Goal: Check status: Check status

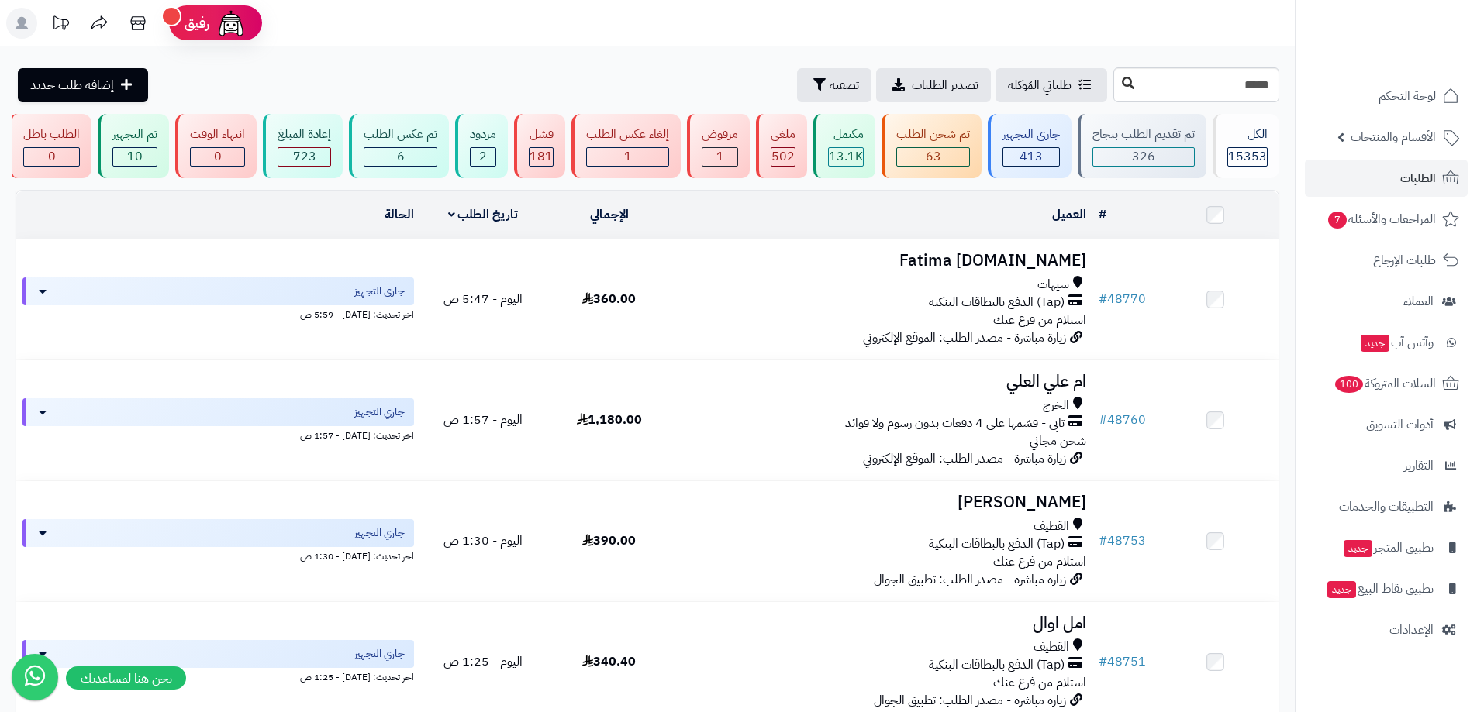
type input "*****"
click at [1122, 79] on icon at bounding box center [1128, 83] width 12 height 12
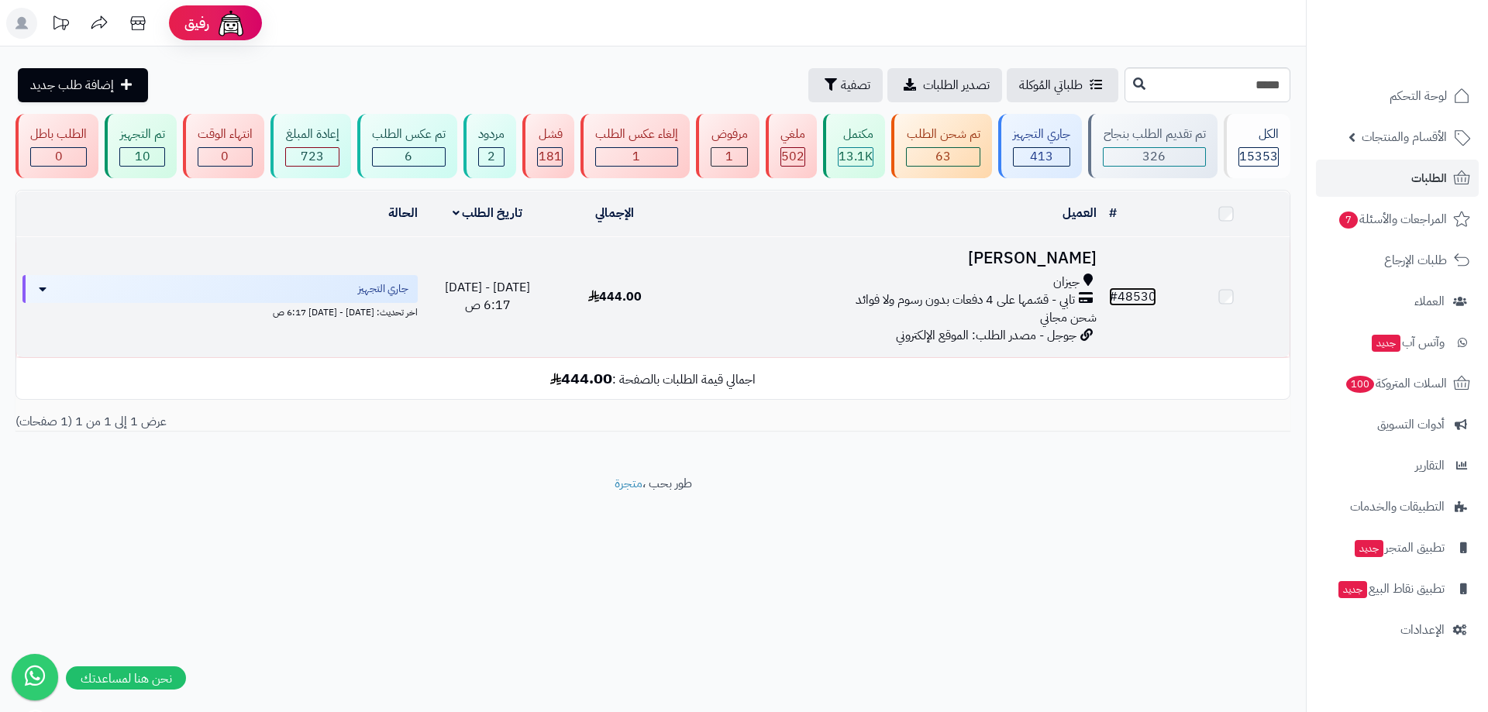
click at [1136, 299] on link "# 48530" at bounding box center [1132, 297] width 47 height 19
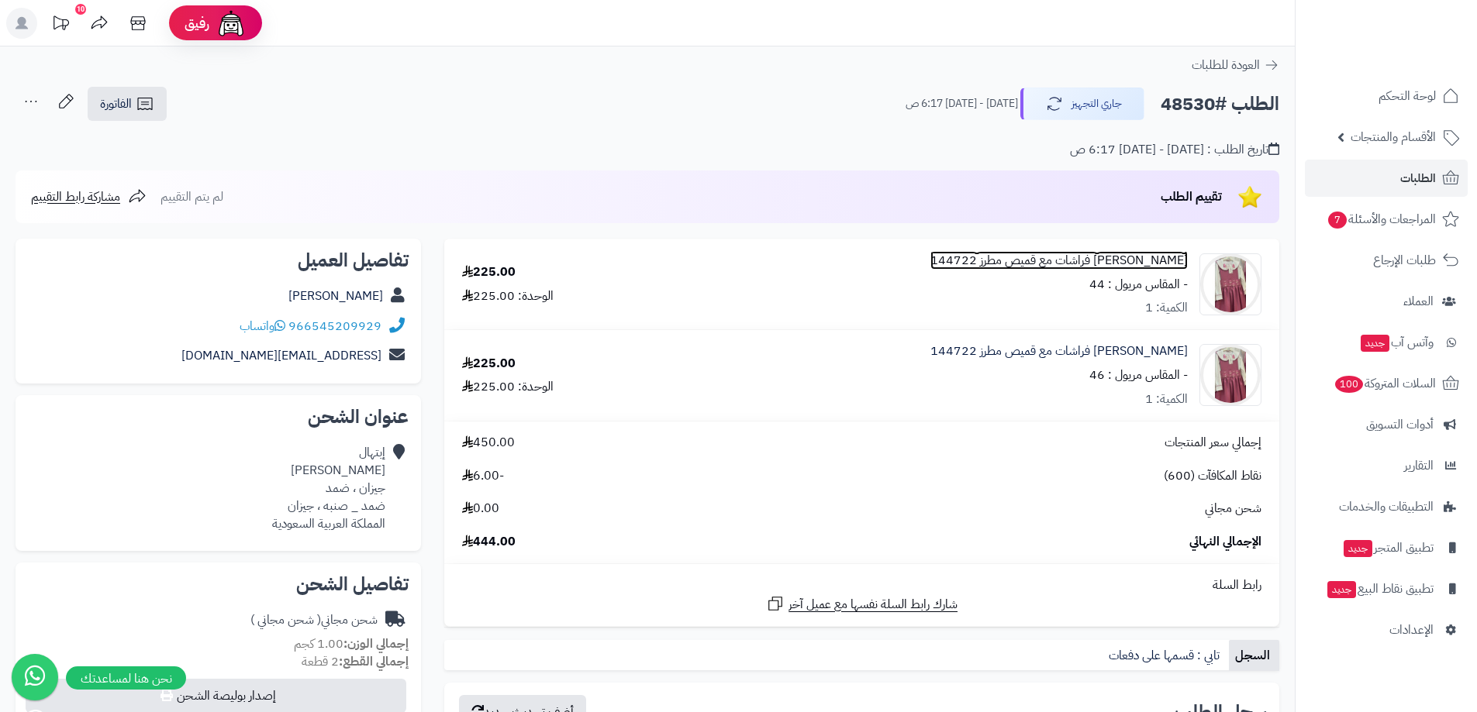
click at [1150, 259] on link "مريول مدرسي وردي مطرز فراشات مع قميص مطرز 144722" at bounding box center [1058, 261] width 257 height 18
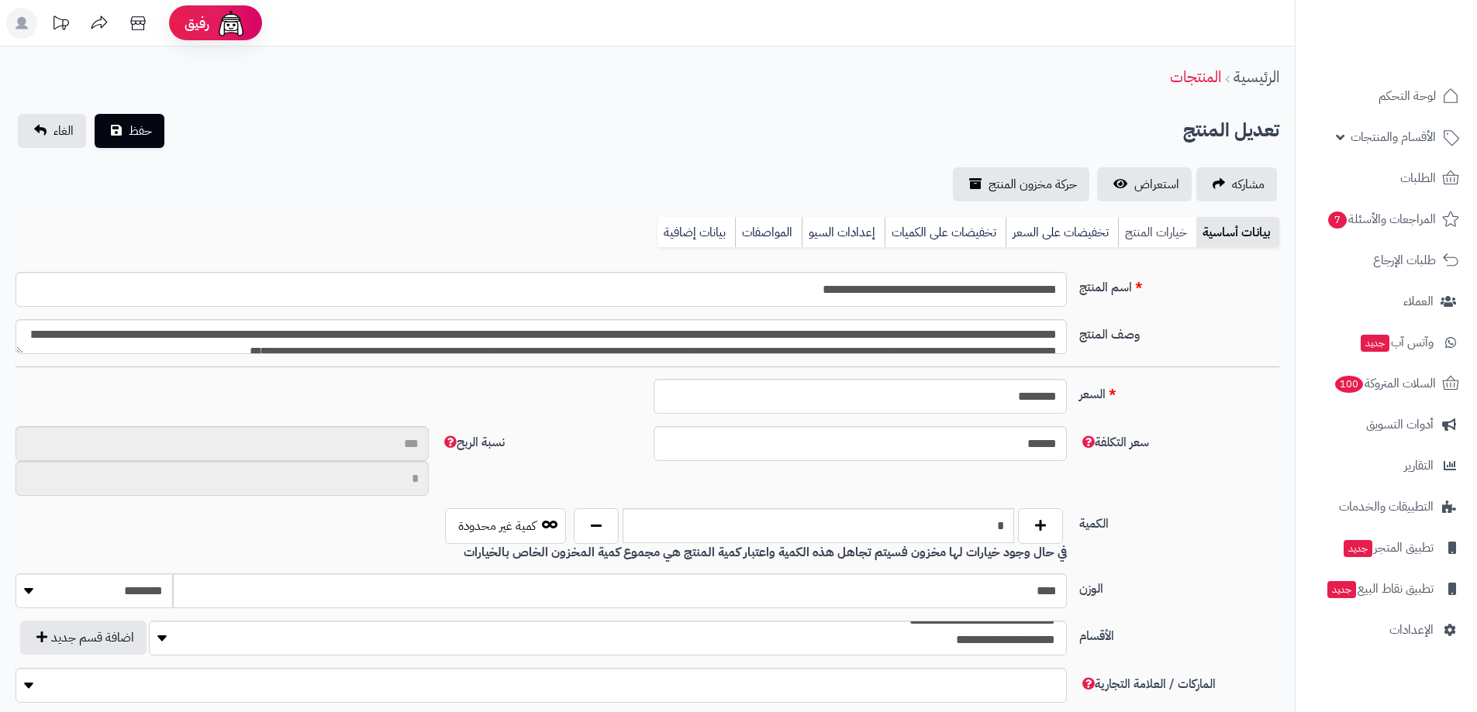
type input "**"
type input "**********"
click at [1175, 233] on link "خيارات المنتج" at bounding box center [1157, 232] width 78 height 31
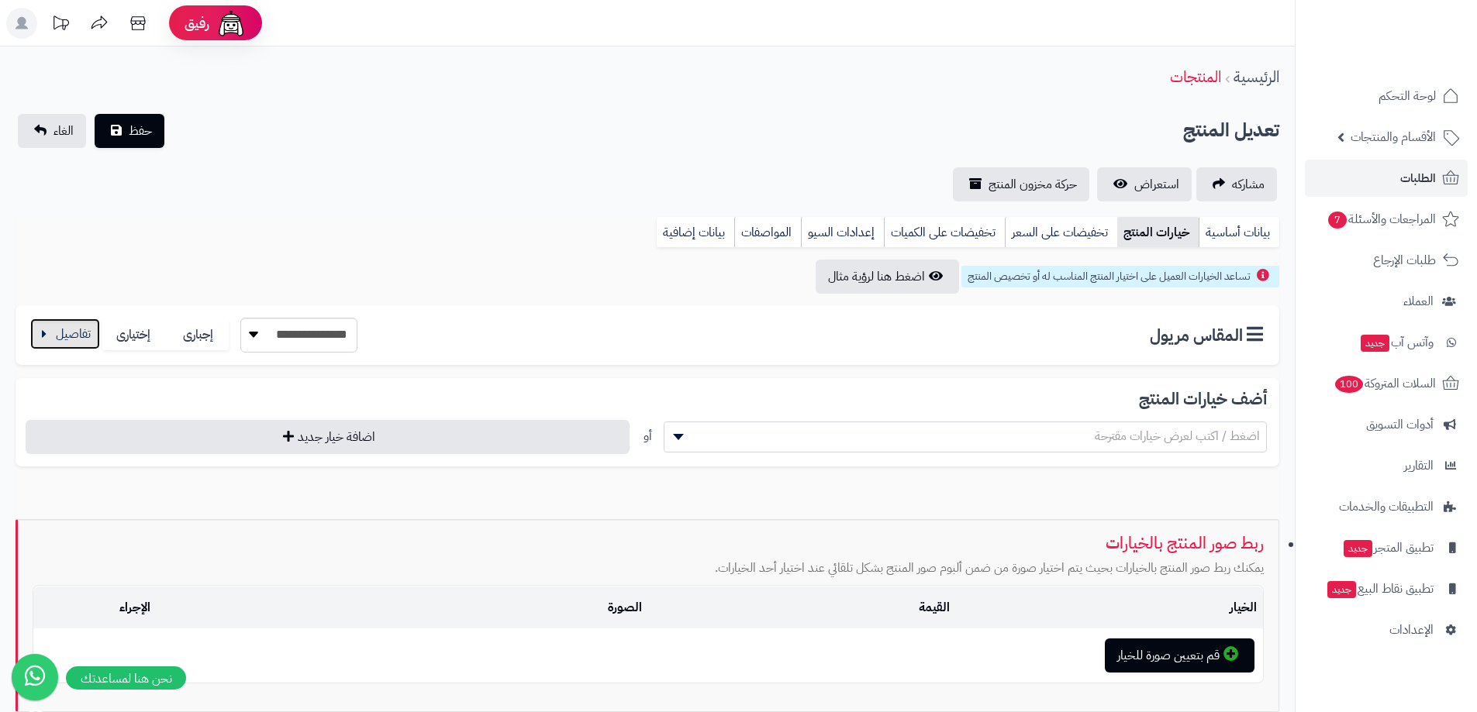
click at [37, 335] on button "button" at bounding box center [65, 334] width 70 height 31
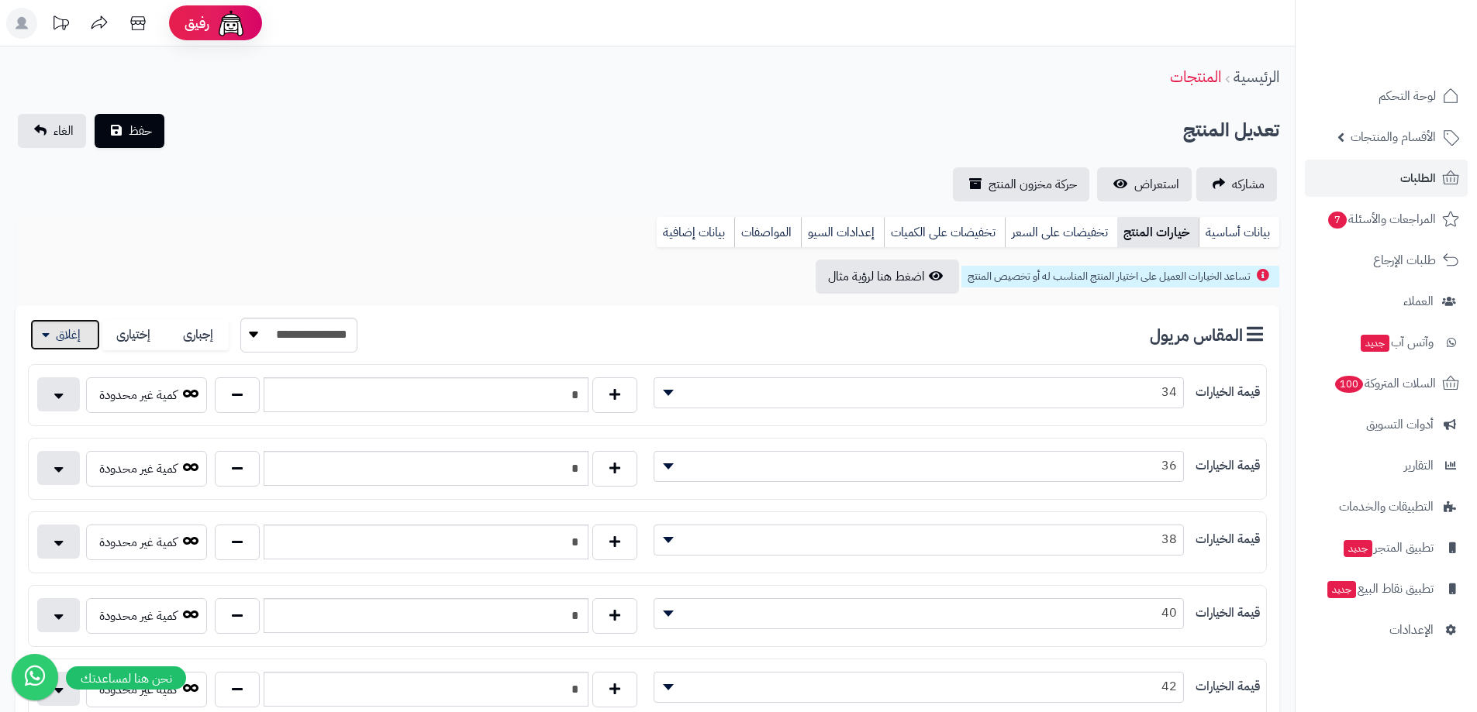
scroll to position [465, 0]
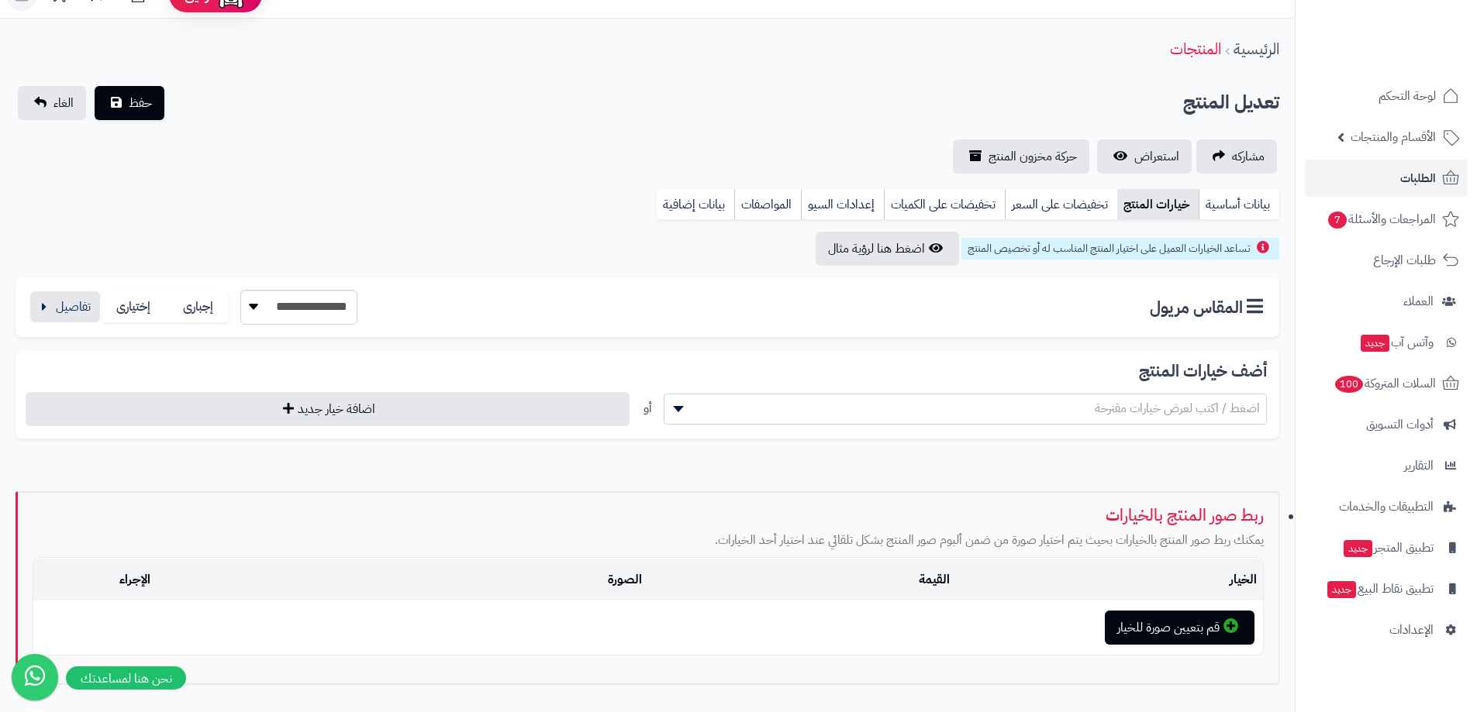
scroll to position [28, 0]
click at [46, 300] on button "button" at bounding box center [65, 306] width 70 height 31
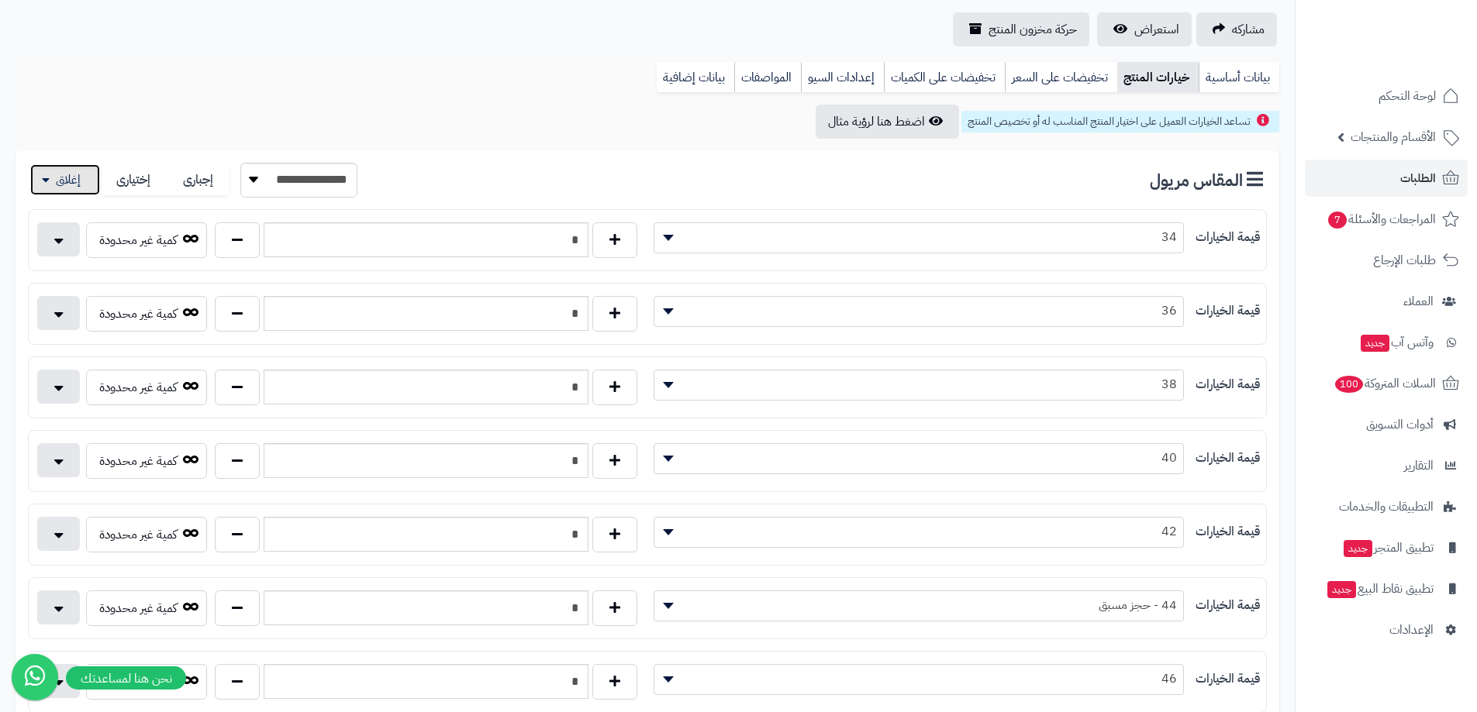
scroll to position [183, 0]
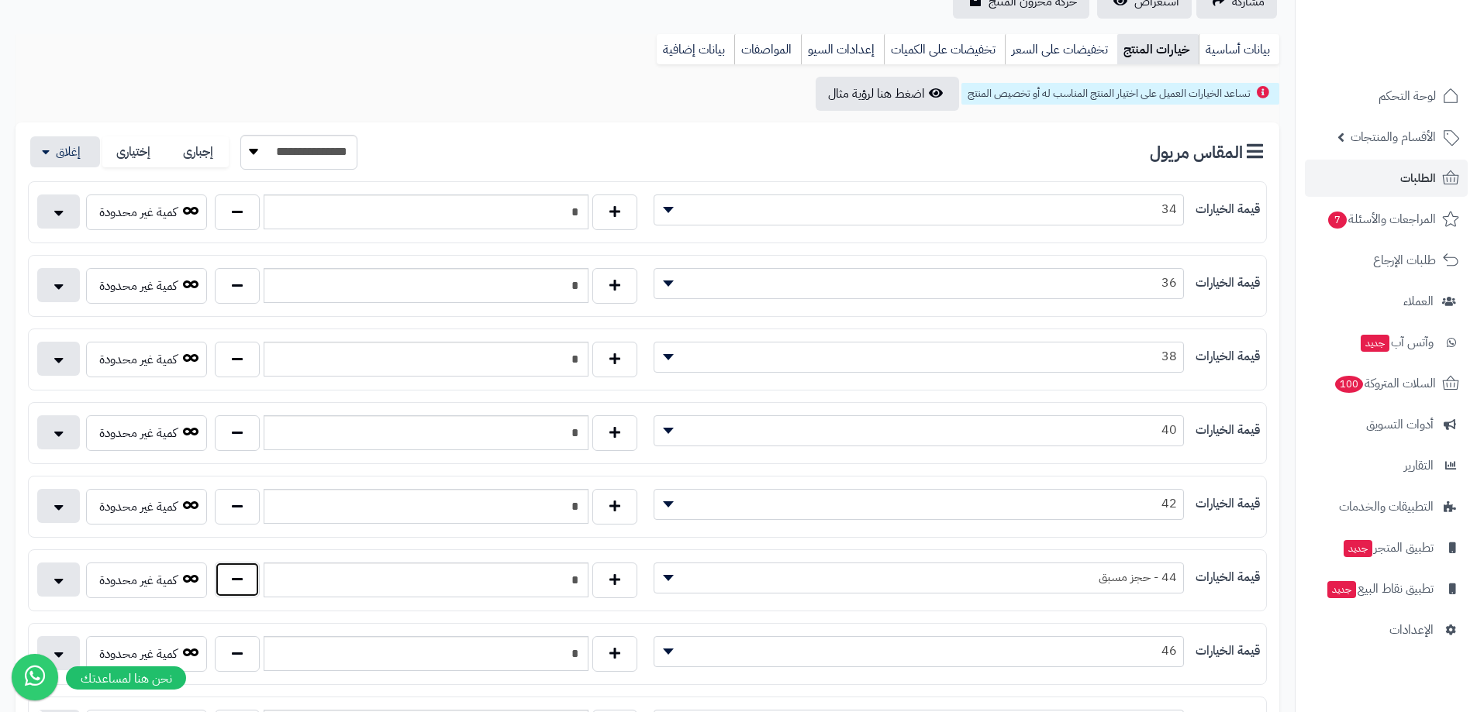
click at [251, 576] on button "button" at bounding box center [237, 580] width 45 height 36
type input "*"
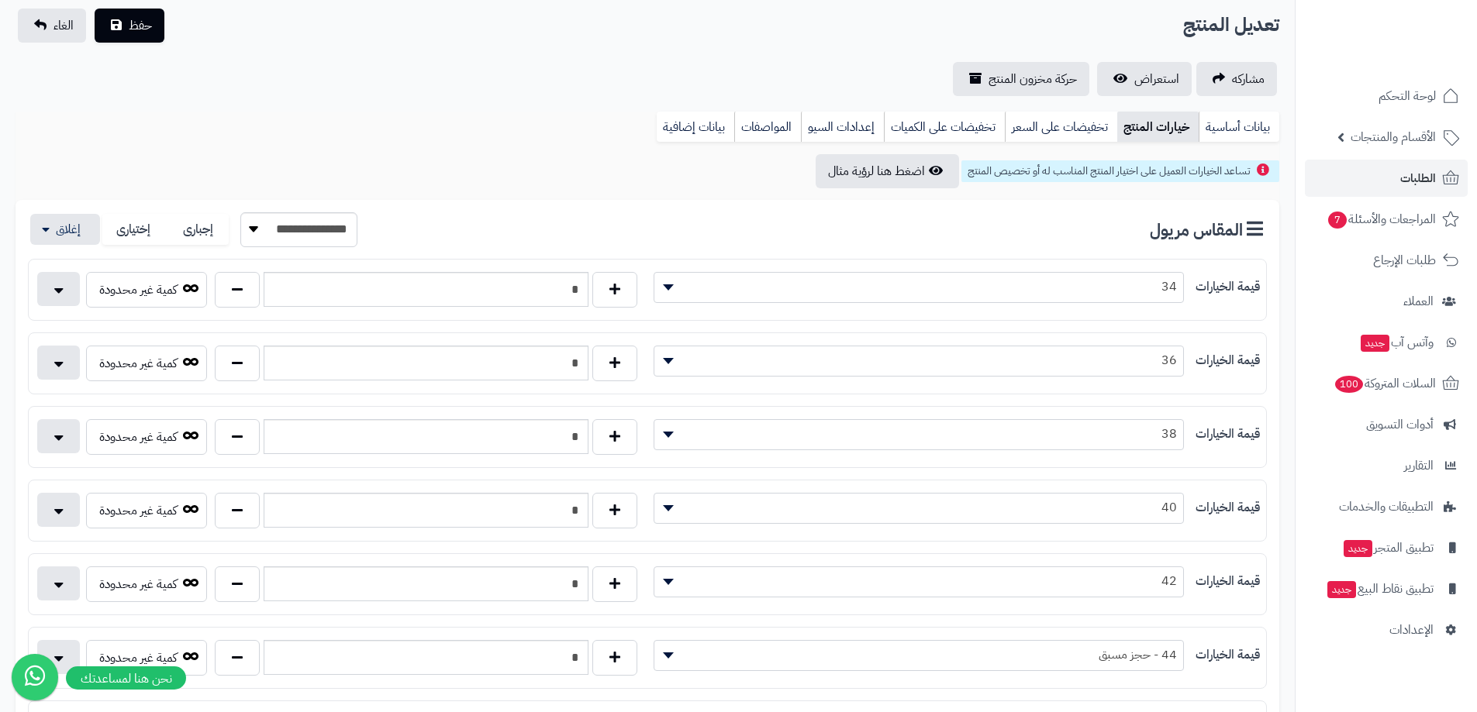
scroll to position [0, 0]
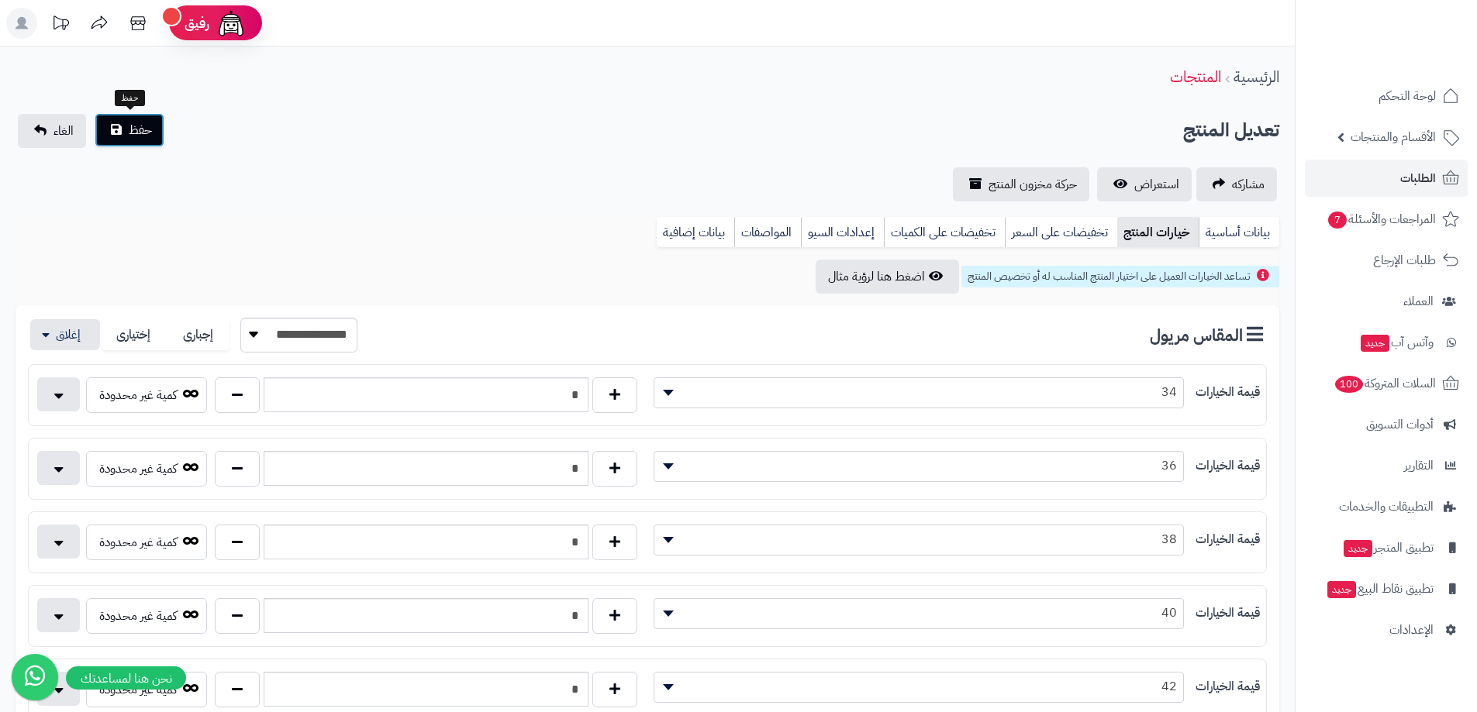
click at [118, 139] on button "حفظ" at bounding box center [130, 130] width 70 height 34
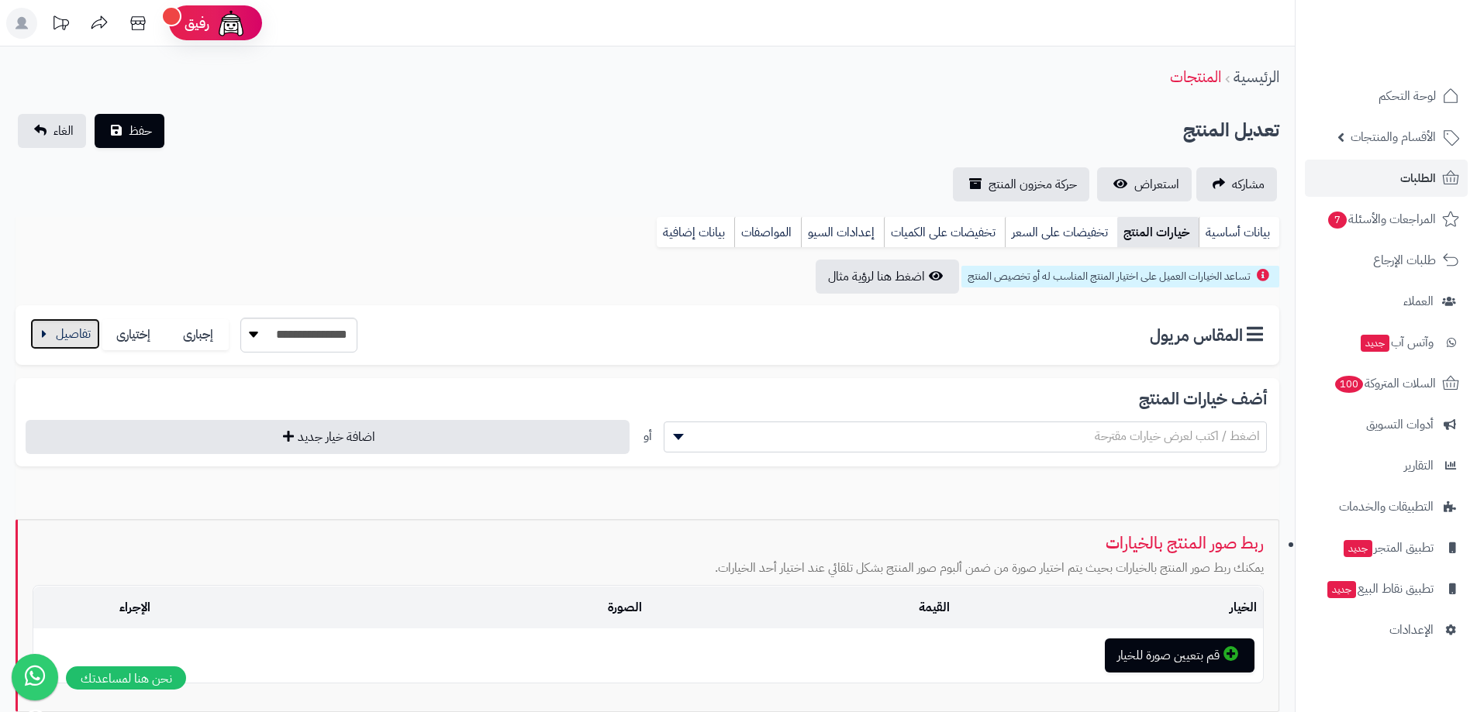
click at [75, 344] on button "button" at bounding box center [65, 334] width 70 height 31
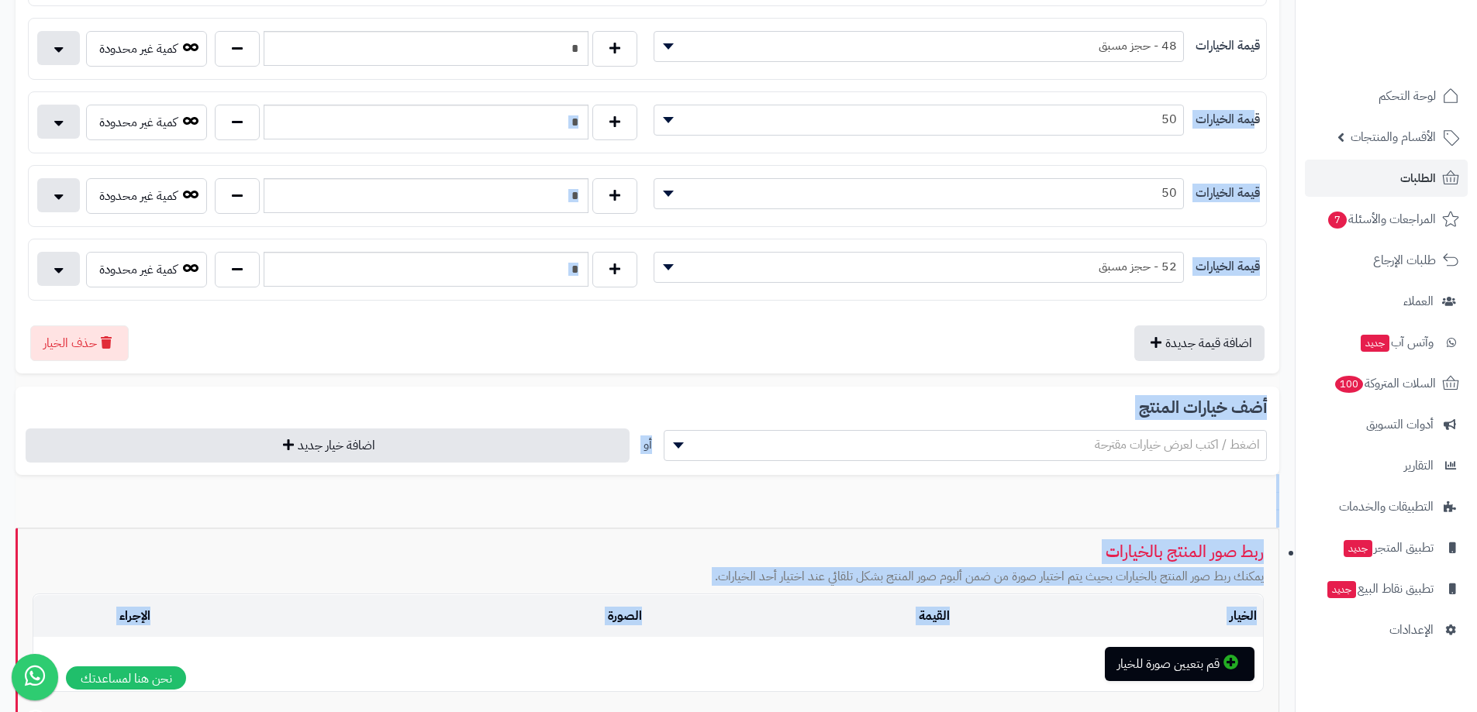
scroll to position [995, 0]
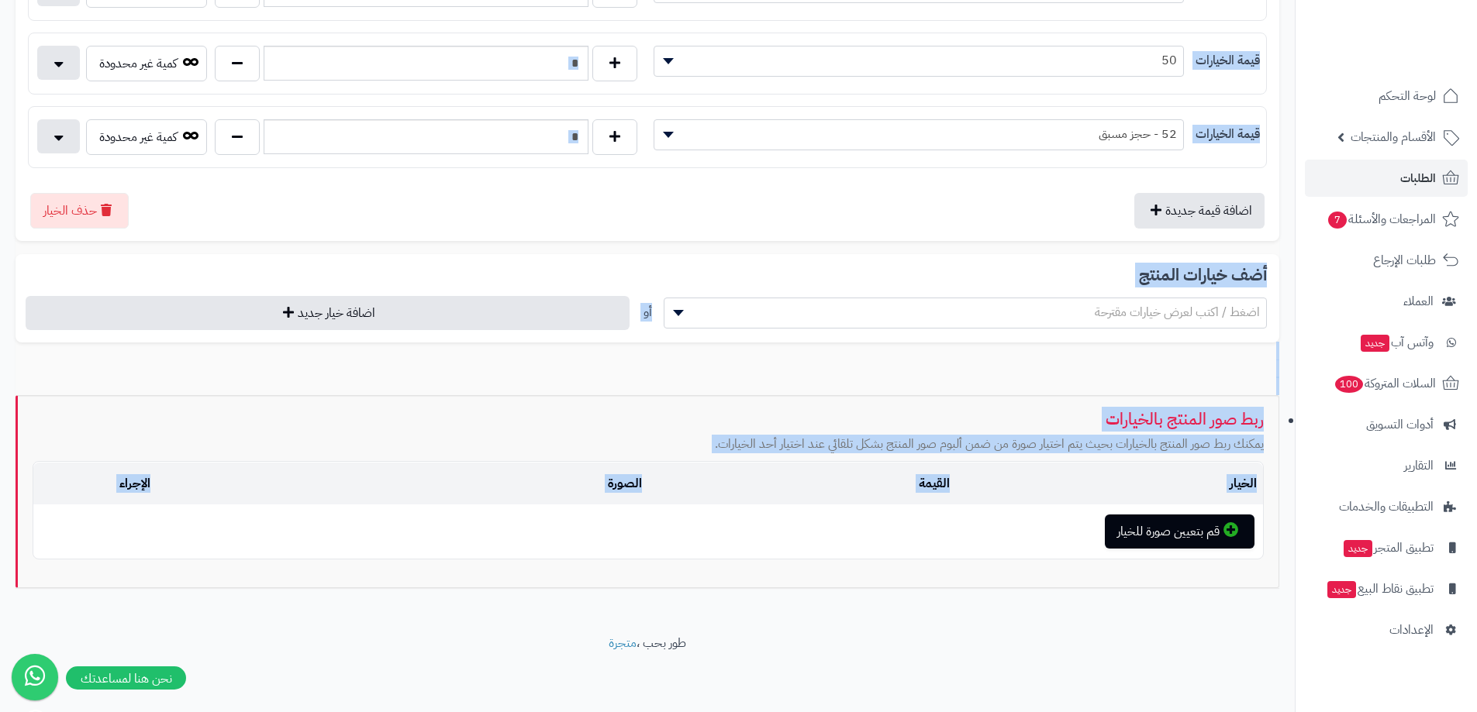
drag, startPoint x: 54, startPoint y: 339, endPoint x: 684, endPoint y: 726, distance: 738.8
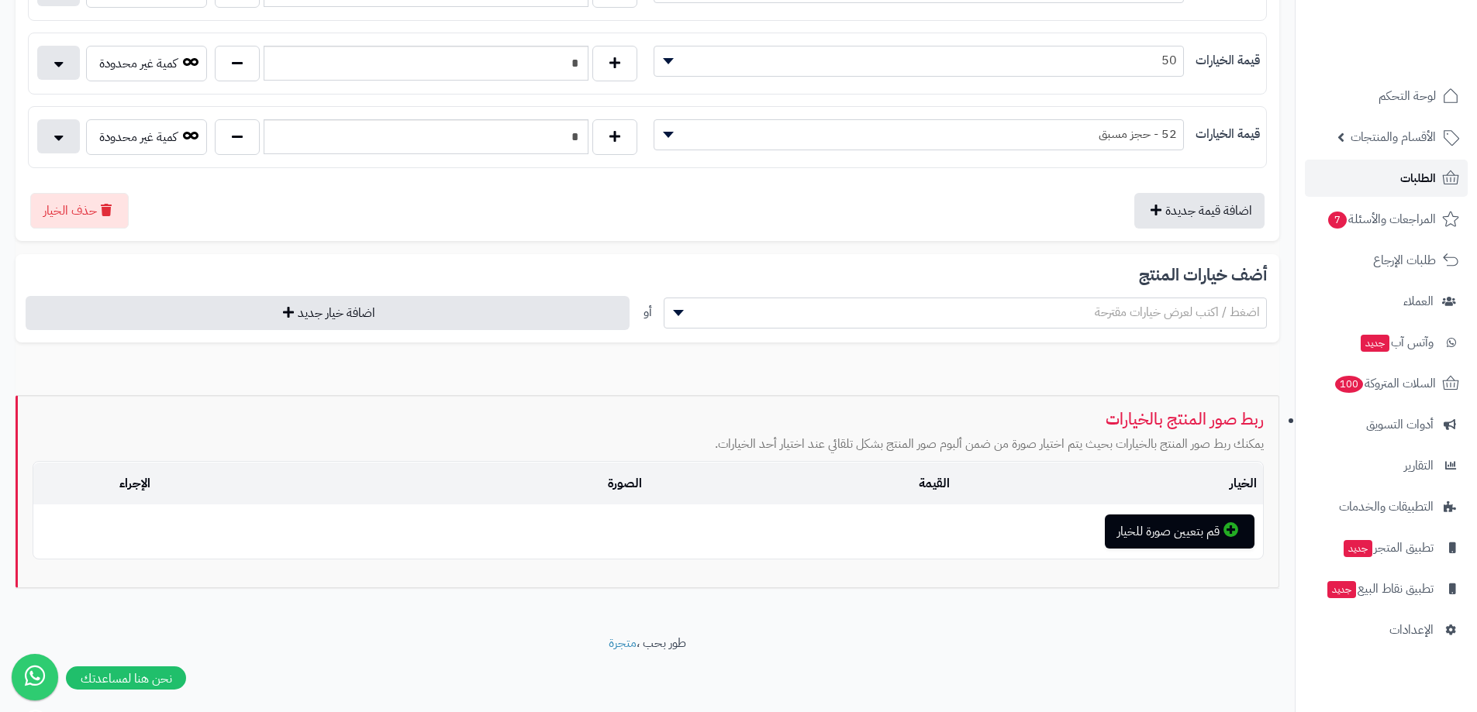
click at [1428, 193] on link "الطلبات" at bounding box center [1386, 178] width 163 height 37
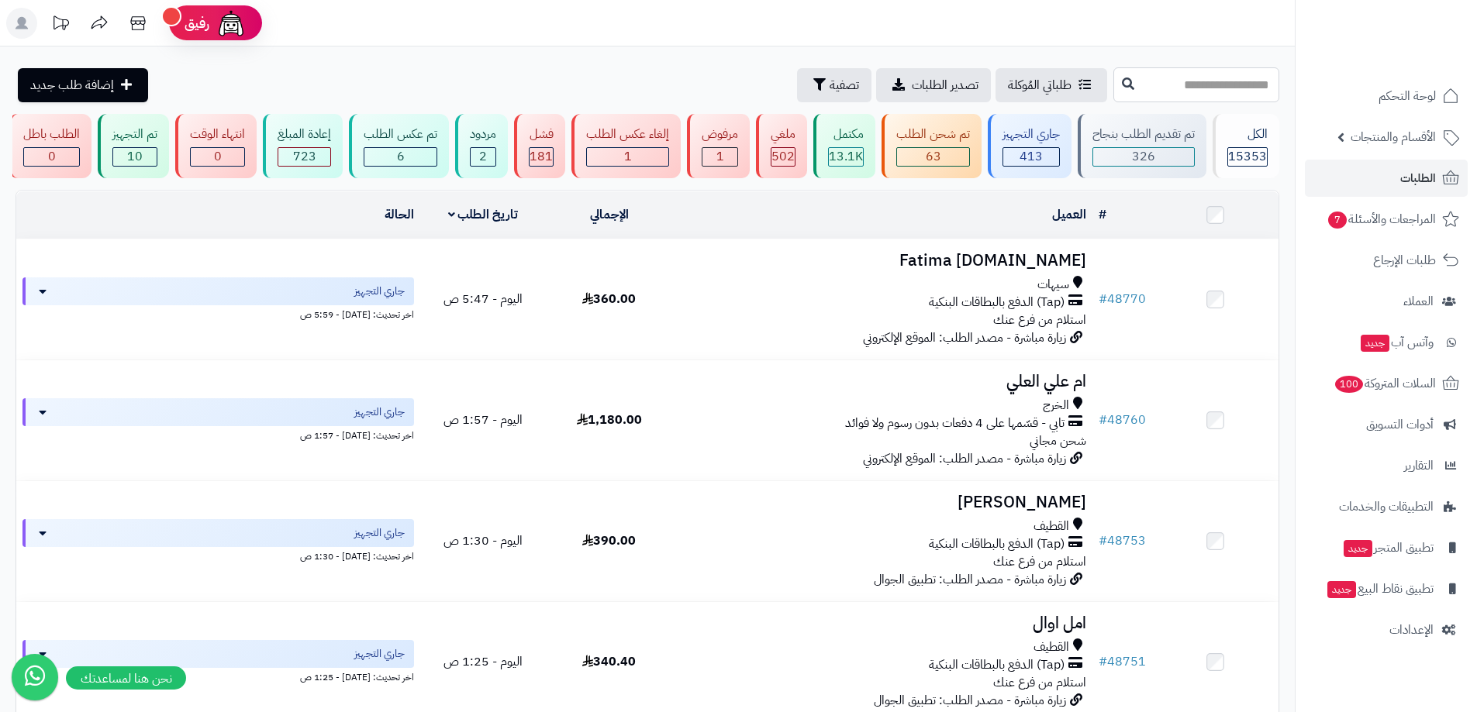
click at [1236, 82] on input "text" at bounding box center [1196, 84] width 166 height 35
type input "*"
click at [1113, 81] on input "*****" at bounding box center [1196, 84] width 166 height 35
type input "*****"
click at [1122, 85] on icon at bounding box center [1128, 83] width 12 height 12
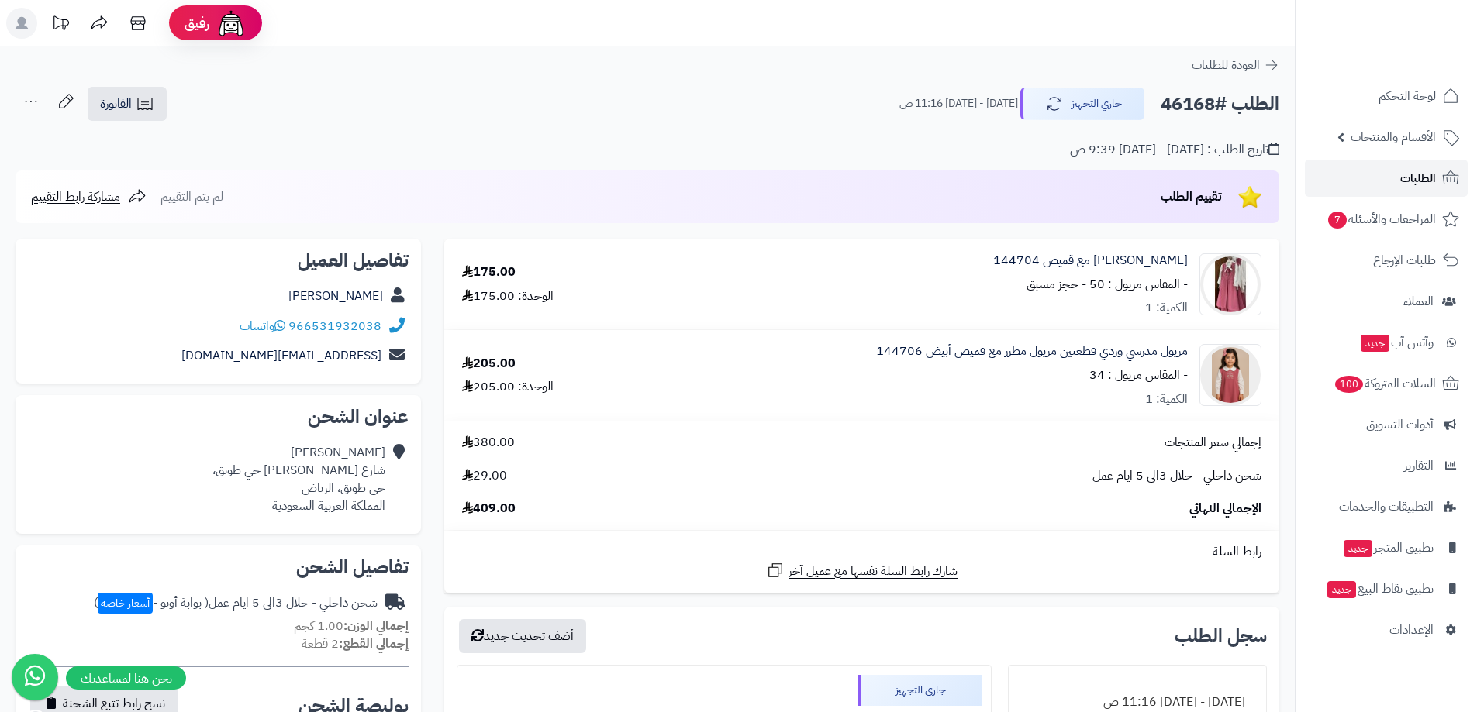
click at [1370, 181] on link "الطلبات" at bounding box center [1386, 178] width 163 height 37
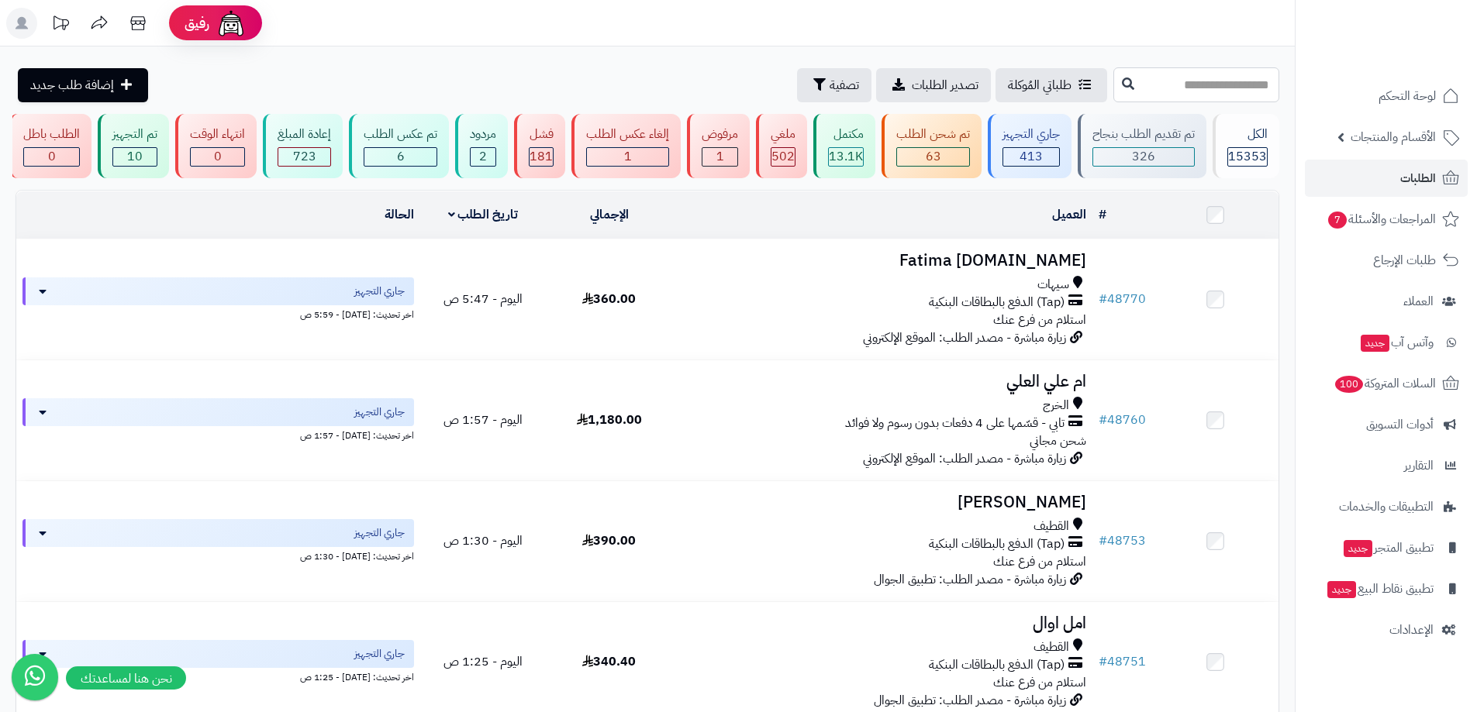
click at [1155, 91] on input "text" at bounding box center [1196, 84] width 166 height 35
type input "*"
type input "*****"
click at [1116, 78] on button at bounding box center [1127, 83] width 23 height 29
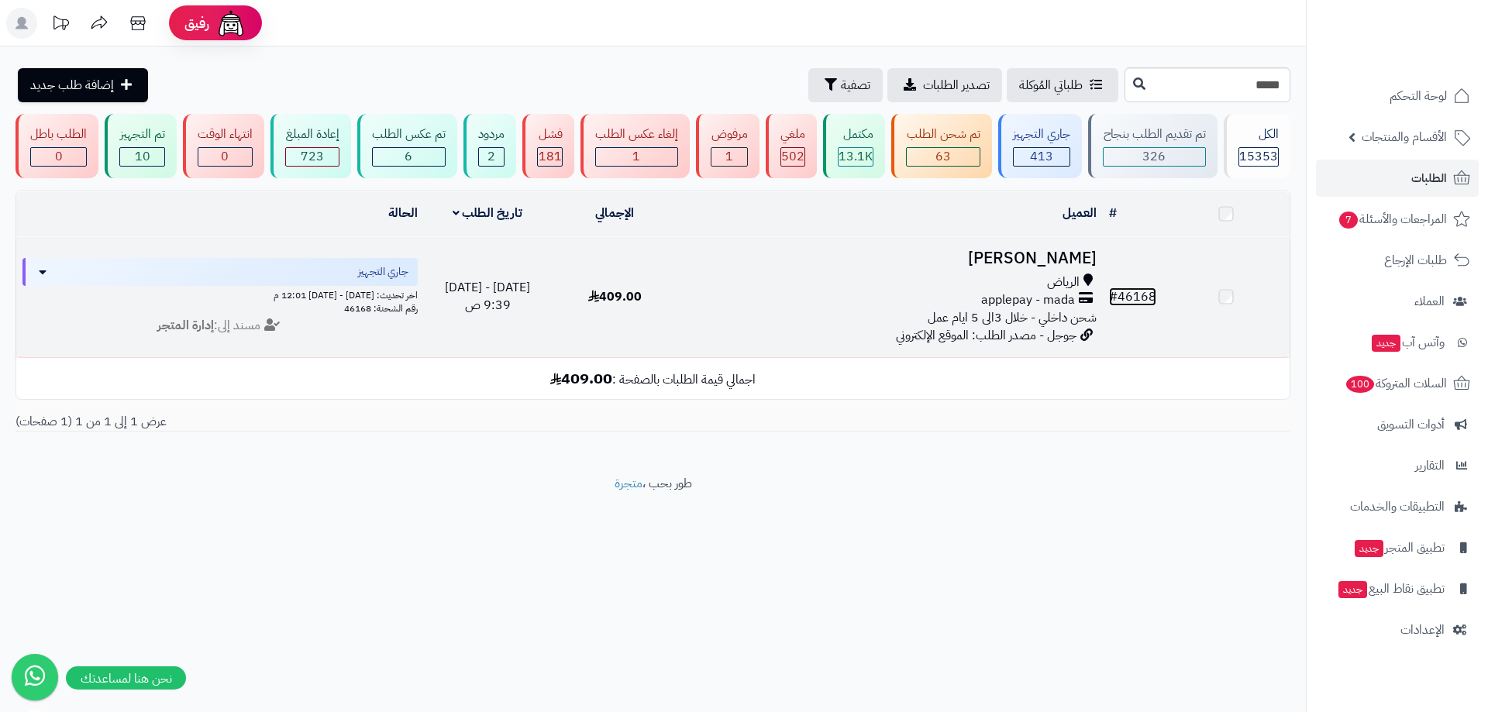
click at [1139, 298] on link "# 46168" at bounding box center [1132, 297] width 47 height 19
